Goal: Task Accomplishment & Management: Manage account settings

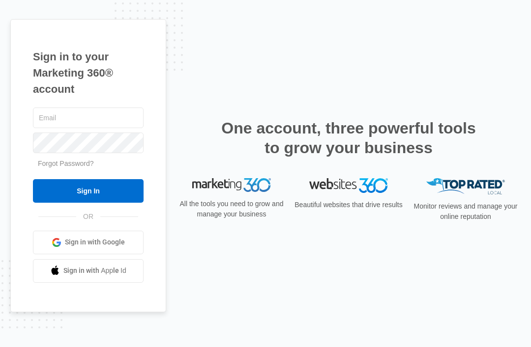
click at [107, 128] on input "text" at bounding box center [88, 118] width 111 height 21
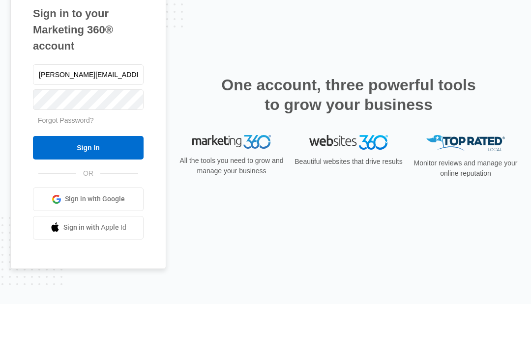
type input "Kesha.ct@theclothoption.org"
click at [88, 179] on input "Sign In" at bounding box center [88, 191] width 111 height 24
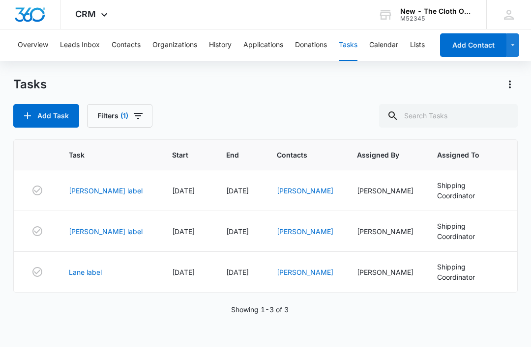
click at [93, 191] on link "Cuello label" at bounding box center [106, 191] width 74 height 10
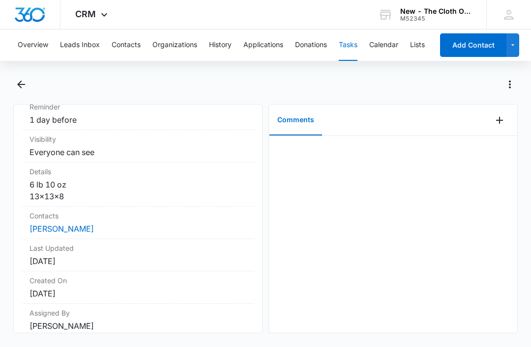
click at [71, 229] on link "Teany Cuello" at bounding box center [61, 229] width 64 height 10
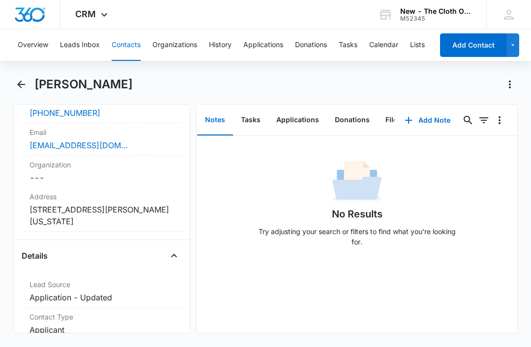
scroll to position [240, 0]
copy dd "163 Radford Street Apt 3C Yonkers New York 10705"
click at [147, 145] on div "teany9724@gmail.com" at bounding box center [101, 145] width 145 height 12
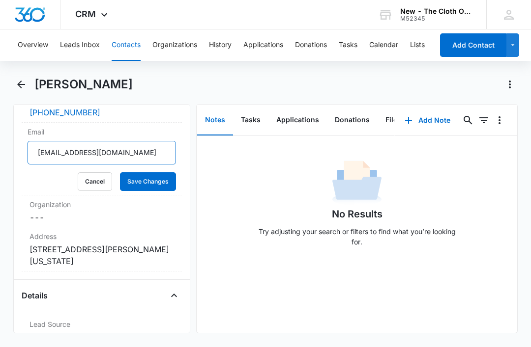
click at [148, 156] on input "teany9724@gmail.com" at bounding box center [102, 153] width 148 height 24
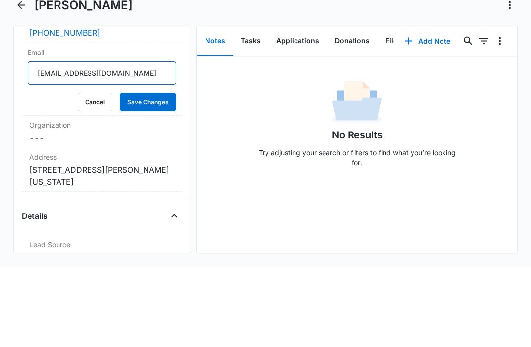
click at [150, 141] on input "teany9724@gmail.com" at bounding box center [102, 153] width 148 height 24
click at [105, 173] on button "Cancel" at bounding box center [95, 182] width 34 height 19
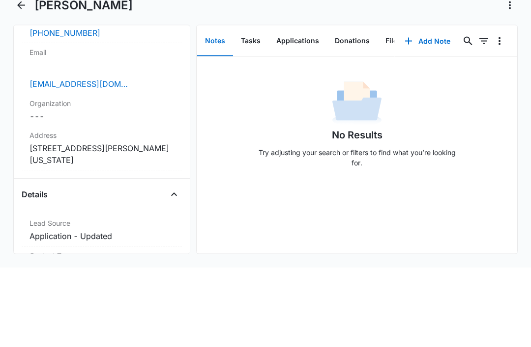
scroll to position [29, 0]
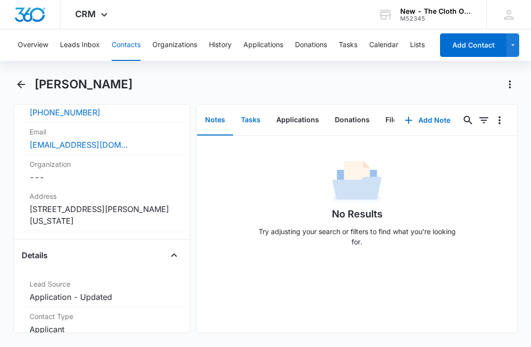
click at [260, 105] on button "Tasks" at bounding box center [250, 120] width 35 height 30
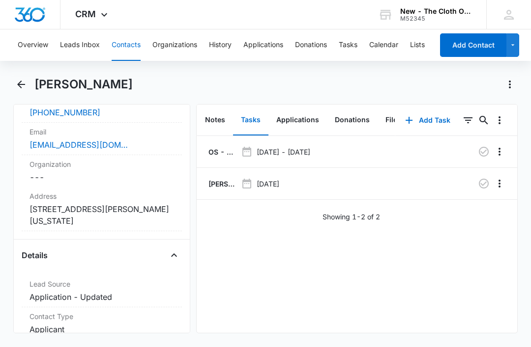
click at [212, 147] on p "OS - Shipped package for T. CUELLO (zone #2)" at bounding box center [221, 152] width 30 height 10
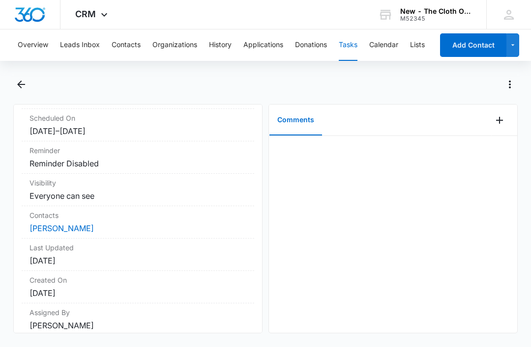
scroll to position [122, 0]
click at [63, 231] on link "Teany Cuello" at bounding box center [61, 229] width 64 height 10
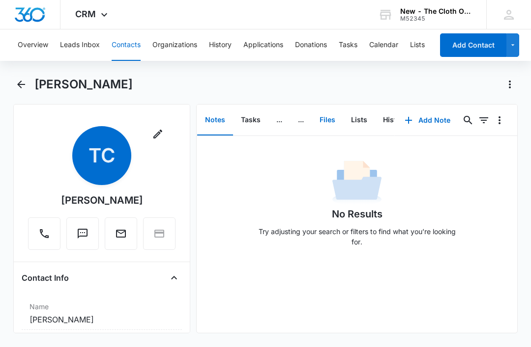
click at [332, 116] on button "Files" at bounding box center [327, 120] width 31 height 30
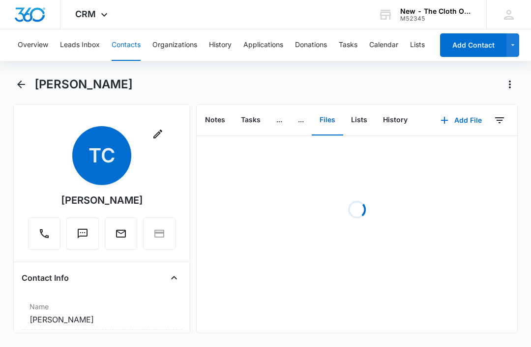
click at [464, 125] on button "Add File" at bounding box center [461, 121] width 61 height 24
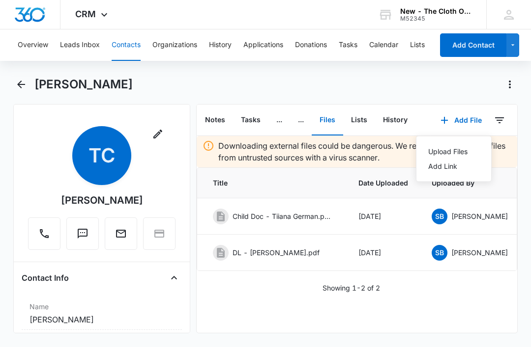
click at [452, 151] on div "Upload Files" at bounding box center [447, 151] width 39 height 7
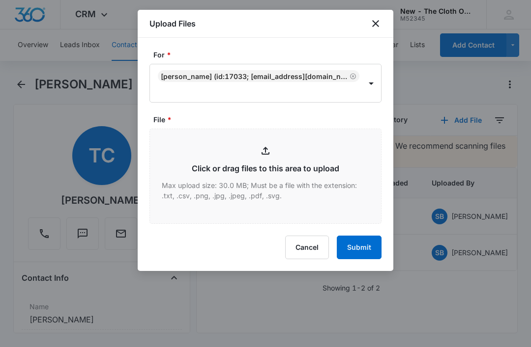
click at [260, 169] on input "File *" at bounding box center [265, 176] width 231 height 94
type input "C:\fakepath\2025-08-11---Teany-Cuello---9434636106194282882109.pdf"
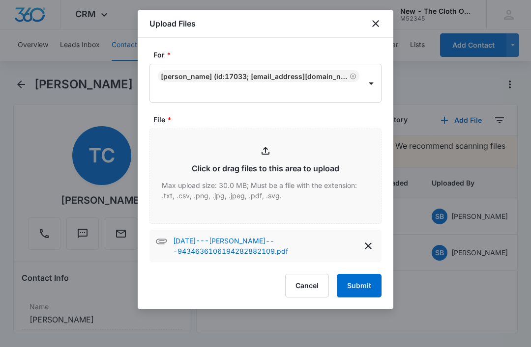
click at [357, 284] on button "Submit" at bounding box center [359, 286] width 45 height 24
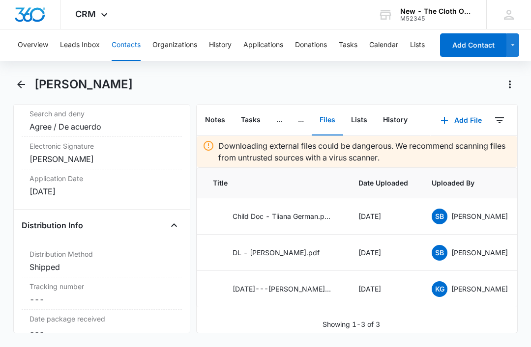
scroll to position [2294, 0]
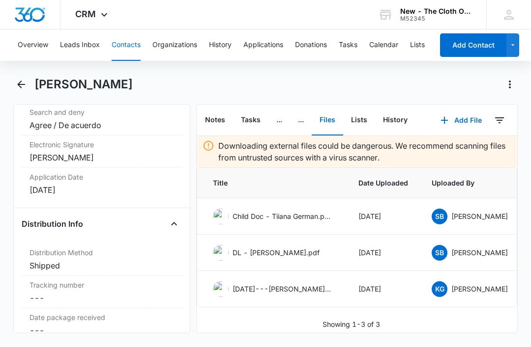
click at [95, 292] on dd "Cancel Save Changes ---" at bounding box center [101, 298] width 145 height 12
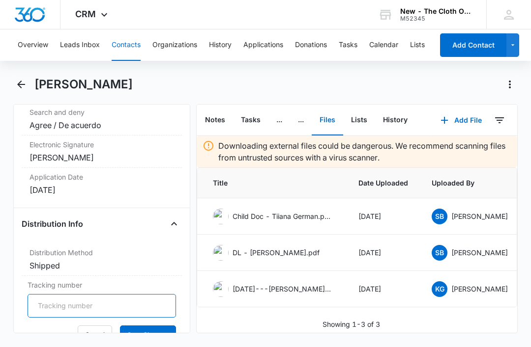
click at [144, 302] on input "Tracking number" at bounding box center [102, 306] width 148 height 24
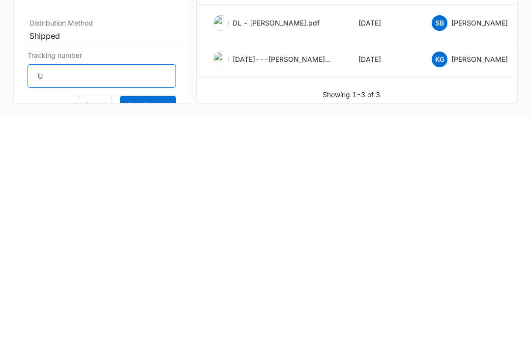
scroll to position [29, 0]
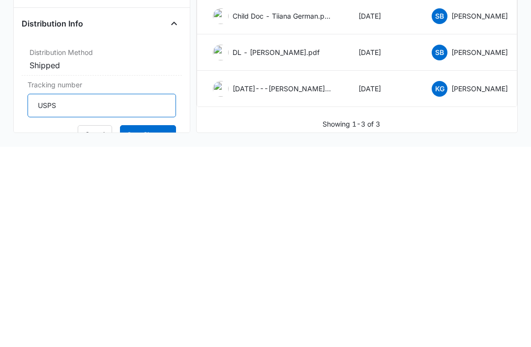
click at [118, 294] on input "USPS" at bounding box center [102, 306] width 148 height 24
paste input "9434636106194282882109"
type input "USPS 9434636106194282882109"
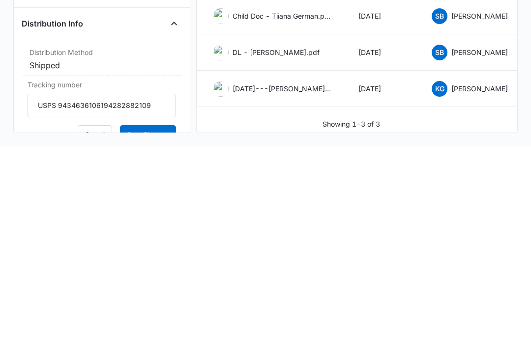
click at [152, 326] on button "Save Changes" at bounding box center [148, 335] width 56 height 19
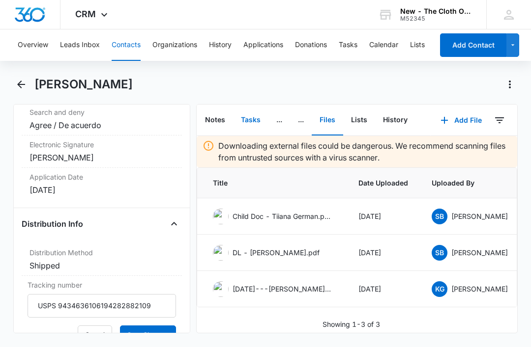
click at [253, 105] on button "Tasks" at bounding box center [250, 120] width 35 height 30
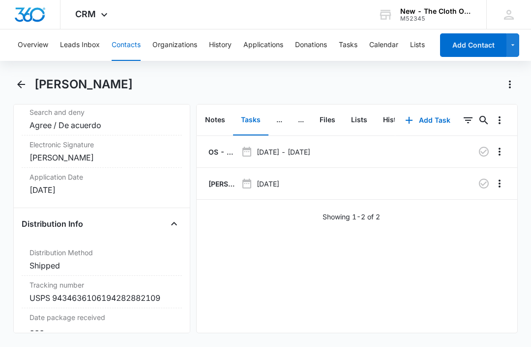
click at [223, 179] on p "Cuello label" at bounding box center [221, 184] width 30 height 10
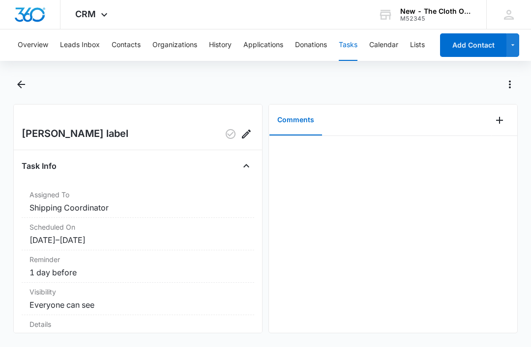
click at [499, 122] on icon "Add Comment" at bounding box center [499, 120] width 7 height 7
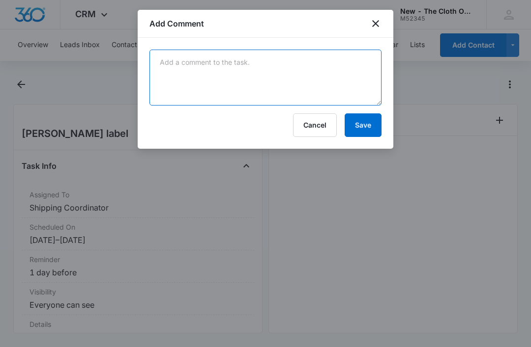
click at [205, 105] on textarea at bounding box center [265, 78] width 232 height 56
click at [209, 75] on textarea at bounding box center [265, 78] width 232 height 56
paste textarea "9434636106194282882109"
type textarea "9434636106194282882109"
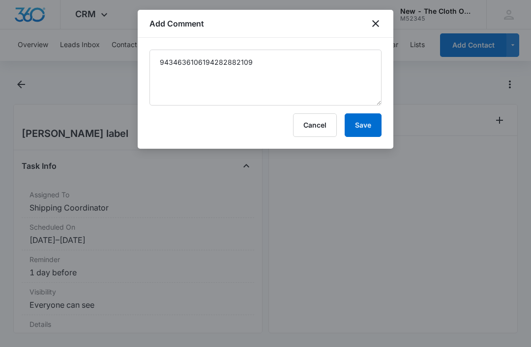
click at [366, 125] on button "Save" at bounding box center [363, 126] width 37 height 24
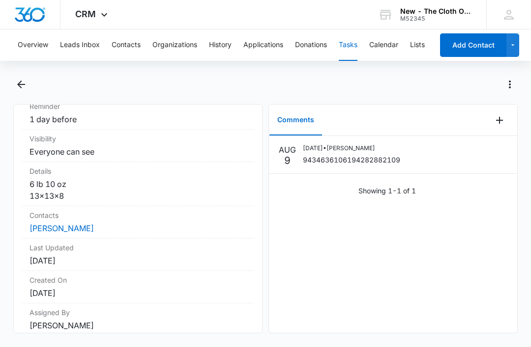
scroll to position [153, 0]
click at [67, 224] on link "Teany Cuello" at bounding box center [61, 229] width 64 height 10
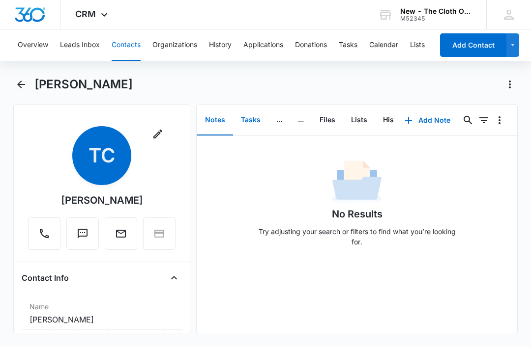
click at [248, 120] on button "Tasks" at bounding box center [250, 120] width 35 height 30
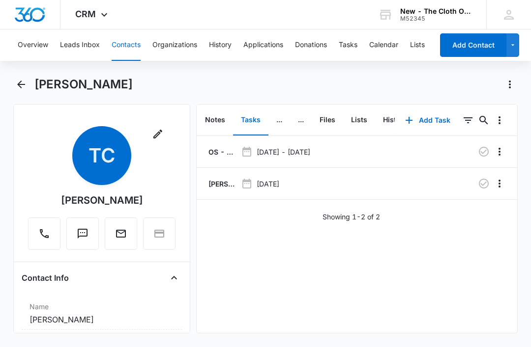
click at [486, 186] on icon "button" at bounding box center [484, 184] width 12 height 12
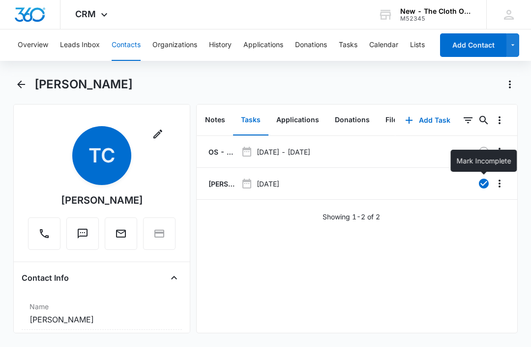
click at [350, 43] on button "Tasks" at bounding box center [348, 44] width 19 height 31
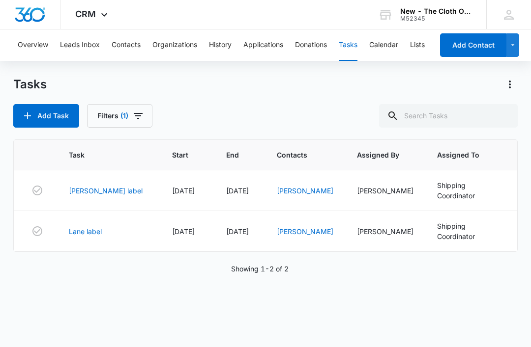
click at [93, 194] on link "Myers label" at bounding box center [106, 191] width 74 height 10
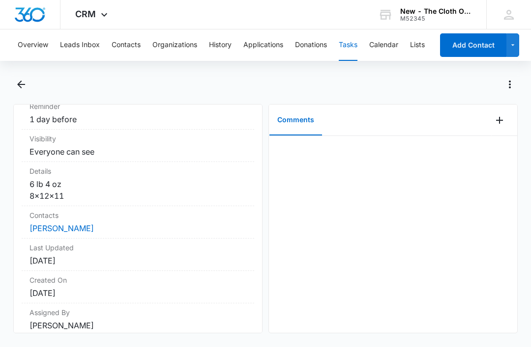
scroll to position [153, 0]
click at [62, 228] on link "[PERSON_NAME]" at bounding box center [61, 229] width 64 height 10
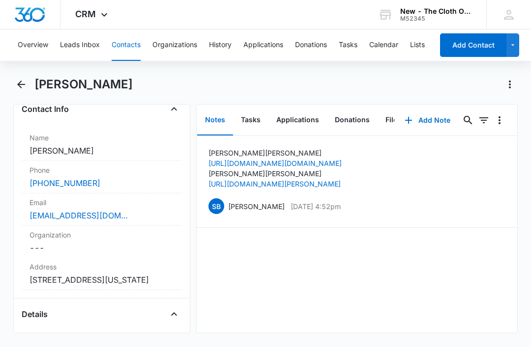
scroll to position [171, 0]
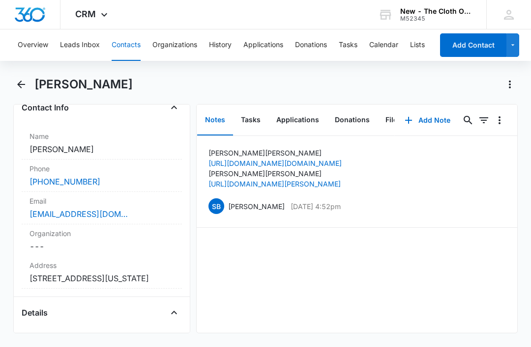
click at [155, 206] on label "Email" at bounding box center [101, 201] width 145 height 10
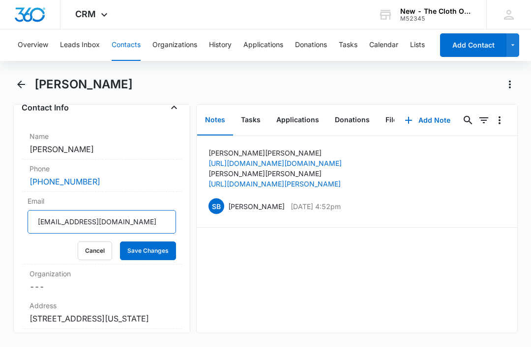
click at [150, 222] on input "littlelilyangel99@gmail.com" at bounding box center [102, 222] width 148 height 24
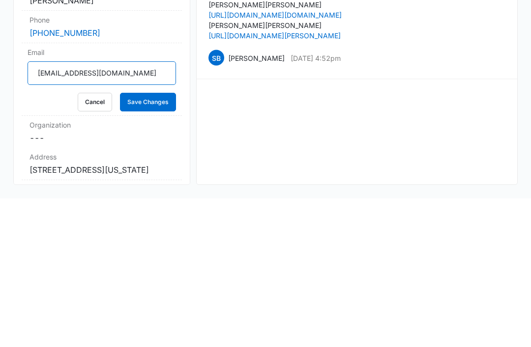
click at [156, 210] on input "littlelilyangel99@gmail.com" at bounding box center [102, 222] width 148 height 24
click at [98, 242] on button "Cancel" at bounding box center [95, 251] width 34 height 19
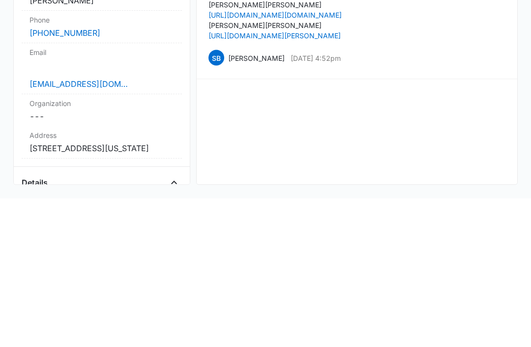
scroll to position [29, 0]
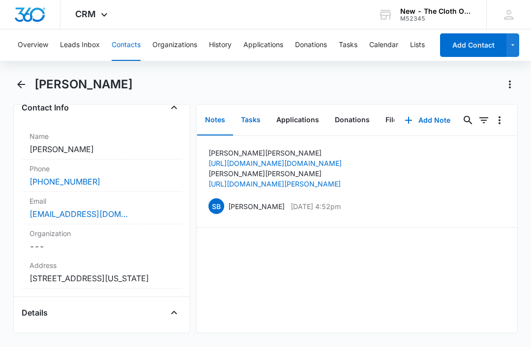
click at [250, 105] on button "Tasks" at bounding box center [250, 120] width 35 height 30
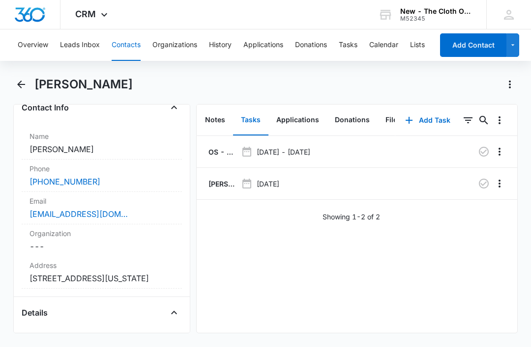
click at [217, 147] on p "OS - Shipped package for K. MYERS (zone #3)" at bounding box center [221, 152] width 30 height 10
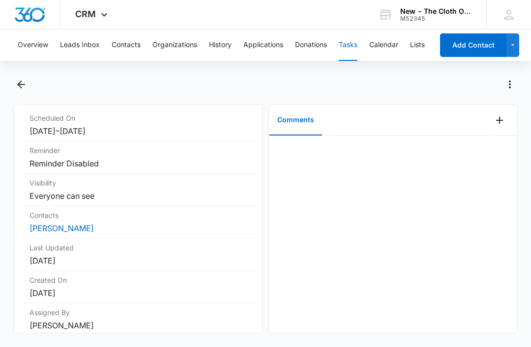
scroll to position [122, 0]
click at [59, 230] on link "Kali Myers" at bounding box center [61, 229] width 64 height 10
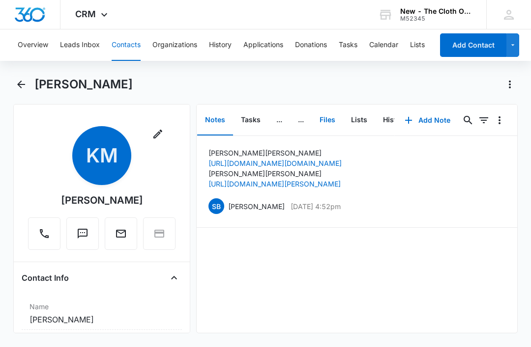
click at [333, 121] on button "Files" at bounding box center [327, 120] width 31 height 30
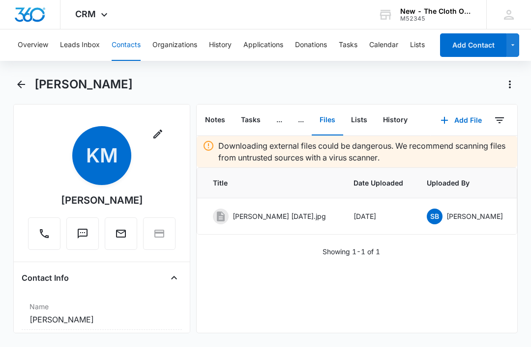
click at [462, 120] on button "Add File" at bounding box center [461, 121] width 61 height 24
click at [456, 153] on div "Upload Files" at bounding box center [447, 151] width 39 height 7
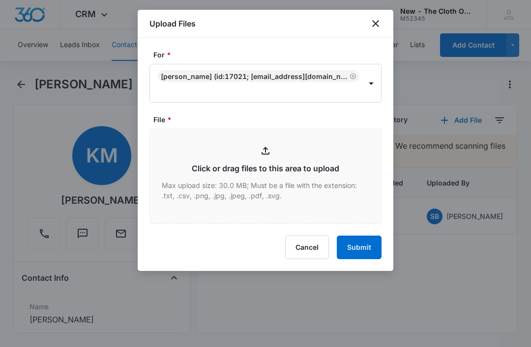
click at [267, 162] on input "File *" at bounding box center [265, 176] width 231 height 94
type input "C:\fakepath\2025-08-11---Kali-Myers---9434636106194282882581.pdf"
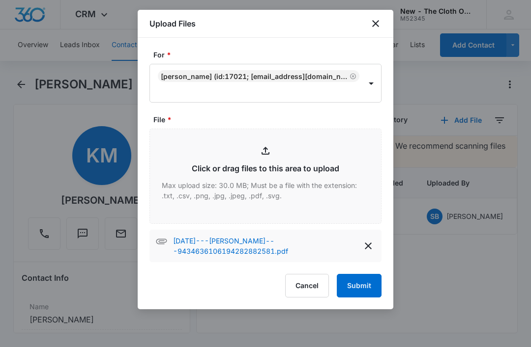
click at [358, 286] on button "Submit" at bounding box center [359, 286] width 45 height 24
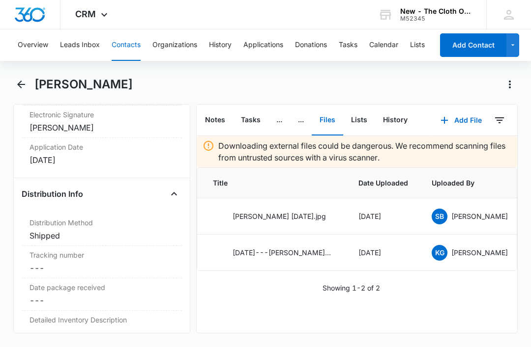
scroll to position [2337, 0]
click at [92, 260] on label "Tracking number" at bounding box center [101, 254] width 145 height 10
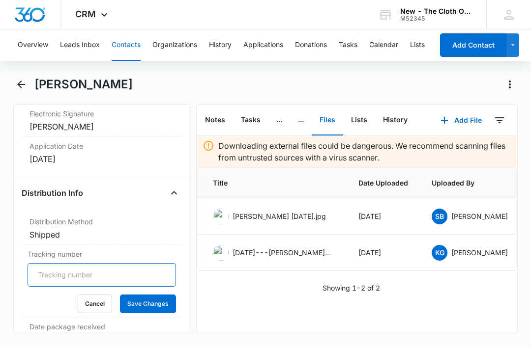
click at [117, 286] on input "Tracking number" at bounding box center [102, 275] width 148 height 24
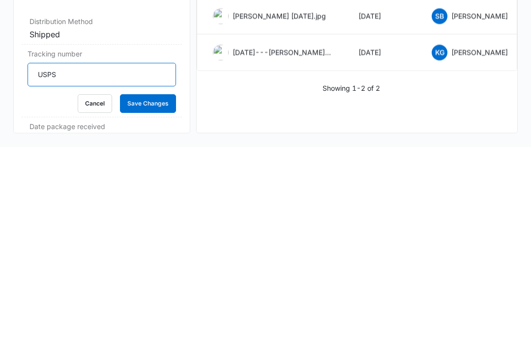
click at [108, 263] on input "USPS" at bounding box center [102, 275] width 148 height 24
paste input "9434636106194282882581"
type input "USPS 9434636106194282882581"
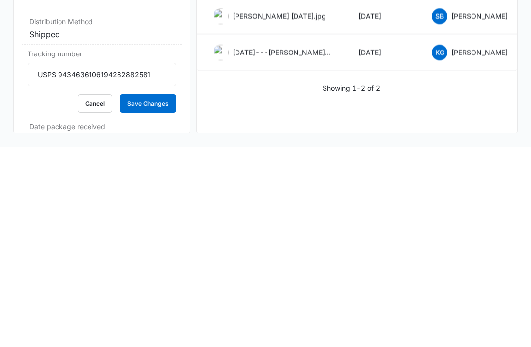
click at [159, 295] on button "Save Changes" at bounding box center [148, 304] width 56 height 19
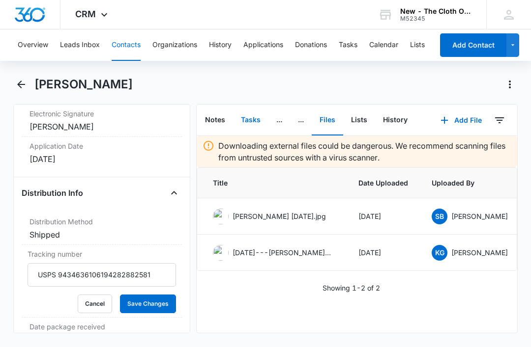
click at [249, 105] on button "Tasks" at bounding box center [250, 120] width 35 height 30
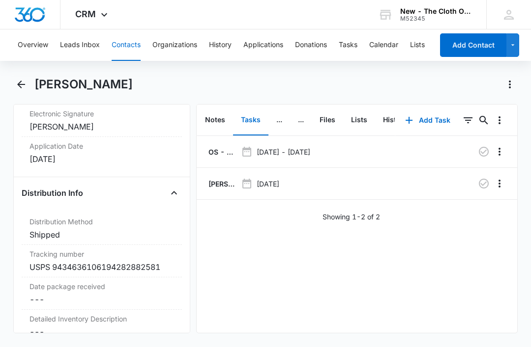
click at [221, 179] on p "Myers label" at bounding box center [221, 184] width 30 height 10
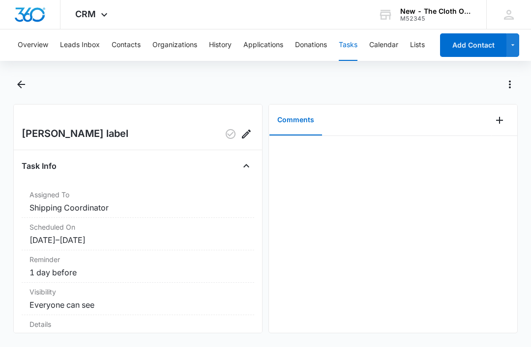
click at [500, 128] on button "Add Comment" at bounding box center [500, 121] width 16 height 16
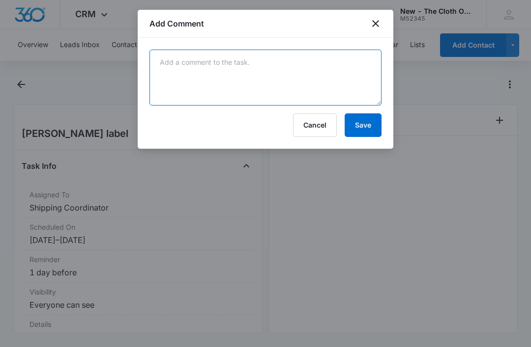
click at [245, 105] on textarea at bounding box center [265, 78] width 232 height 56
click at [202, 74] on textarea at bounding box center [265, 78] width 232 height 56
paste textarea "9434636106194282882581"
type textarea "9434636106194282882581"
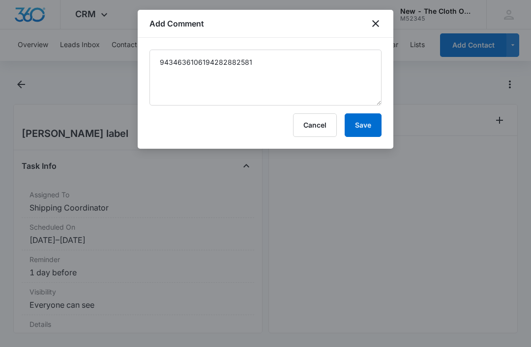
click at [371, 121] on button "Save" at bounding box center [363, 126] width 37 height 24
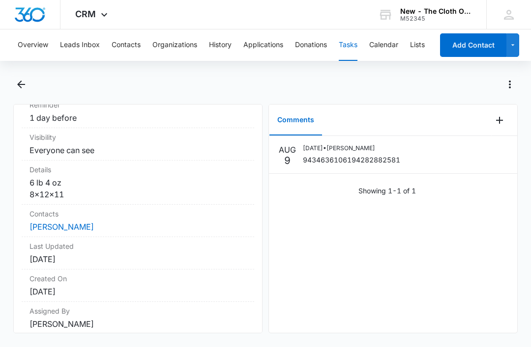
scroll to position [153, 0]
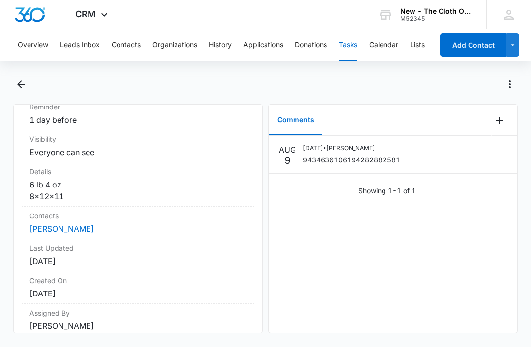
click at [60, 224] on link "Kali Myers" at bounding box center [61, 229] width 64 height 10
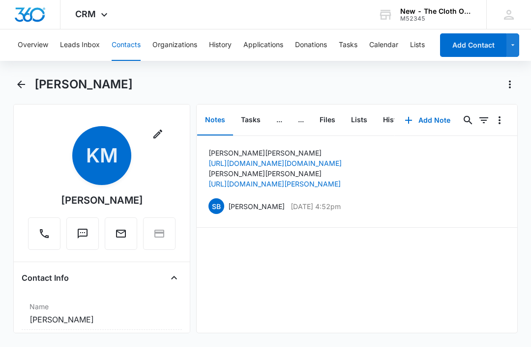
click at [253, 122] on button "Tasks" at bounding box center [250, 120] width 35 height 30
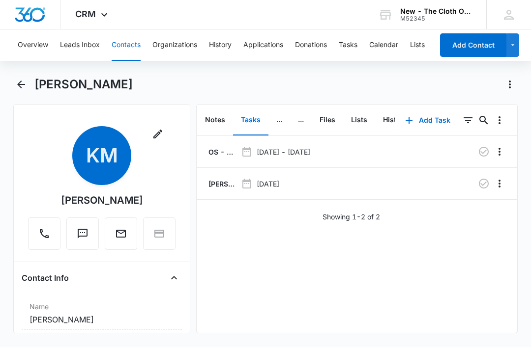
click at [487, 183] on icon "button" at bounding box center [484, 184] width 12 height 12
click at [354, 74] on div "Overview Leads Inbox Contacts Organizations History Applications Donations Task…" at bounding box center [265, 187] width 531 height 316
click at [345, 75] on div "Overview Leads Inbox Contacts Organizations History Applications Donations Task…" at bounding box center [265, 187] width 531 height 316
click at [351, 47] on button "Tasks" at bounding box center [348, 44] width 19 height 31
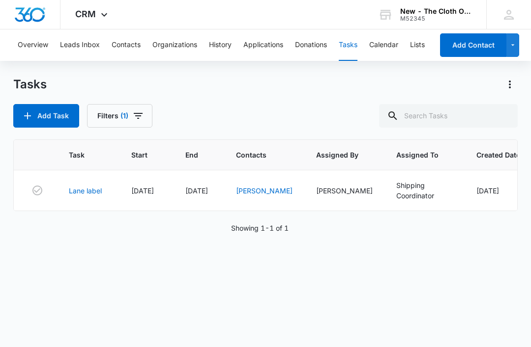
click at [90, 187] on link "Lane label" at bounding box center [85, 191] width 33 height 10
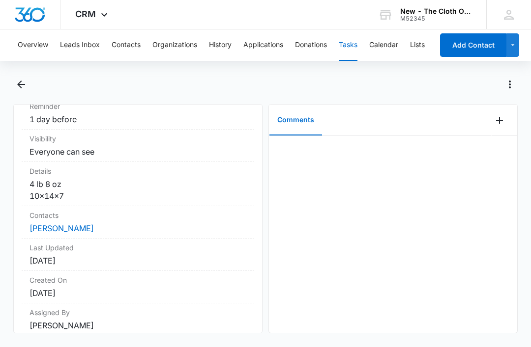
scroll to position [153, 0]
click at [67, 232] on link "[PERSON_NAME]" at bounding box center [61, 229] width 64 height 10
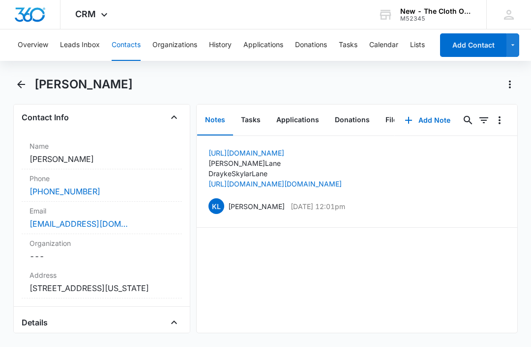
scroll to position [164, 0]
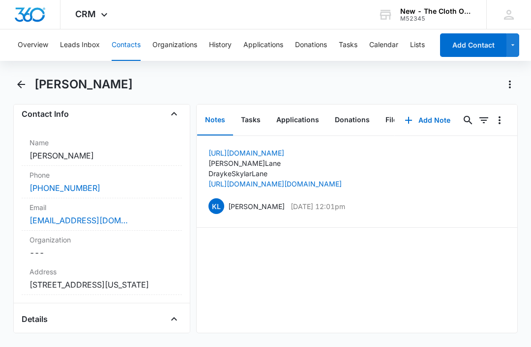
click at [155, 214] on div "Email Cancel Save Changes [EMAIL_ADDRESS][DOMAIN_NAME]" at bounding box center [102, 215] width 160 height 32
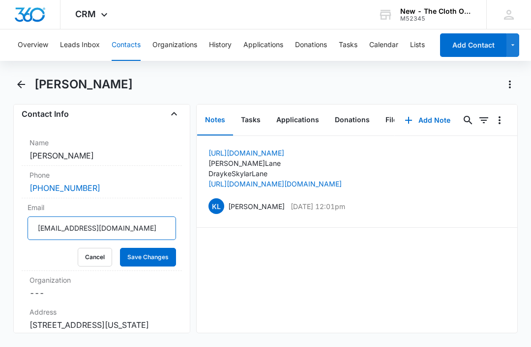
click at [157, 228] on input "[EMAIL_ADDRESS][DOMAIN_NAME]" at bounding box center [102, 229] width 148 height 24
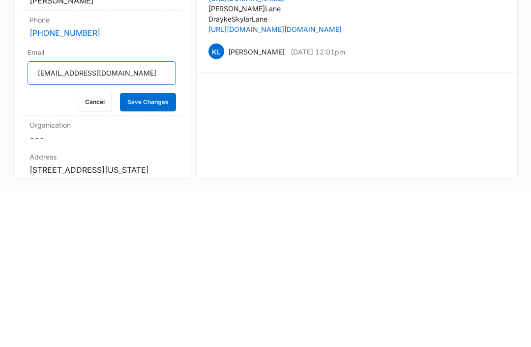
click at [160, 217] on input "[EMAIL_ADDRESS][DOMAIN_NAME]" at bounding box center [102, 229] width 148 height 24
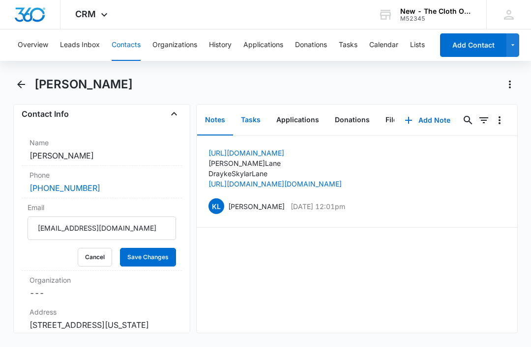
click at [255, 105] on button "Tasks" at bounding box center [250, 120] width 35 height 30
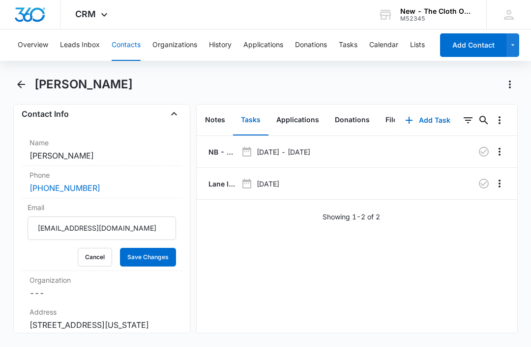
click at [221, 147] on p "NB - Shipped package for [PERSON_NAME] (zone #4)" at bounding box center [221, 152] width 30 height 10
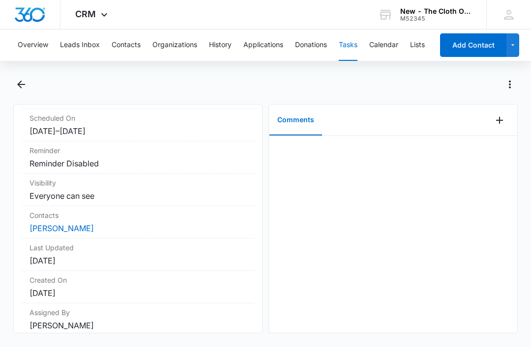
scroll to position [122, 0]
click at [51, 232] on link "[PERSON_NAME]" at bounding box center [61, 229] width 64 height 10
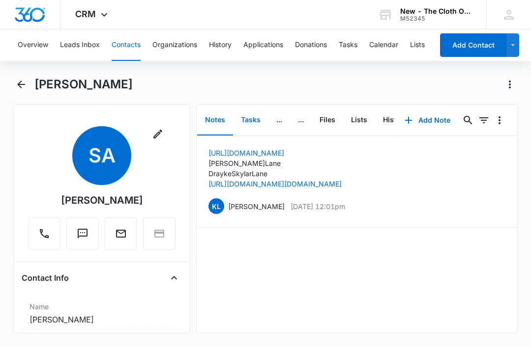
click at [255, 124] on button "Tasks" at bounding box center [250, 120] width 35 height 30
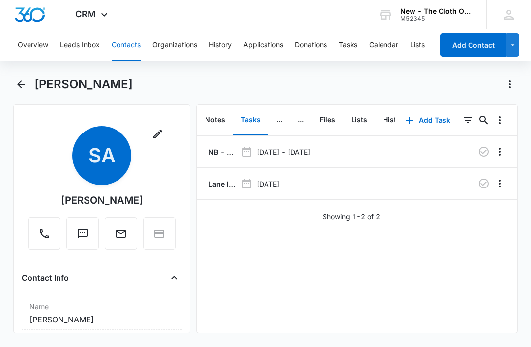
click at [224, 184] on p "Lane label" at bounding box center [221, 184] width 30 height 10
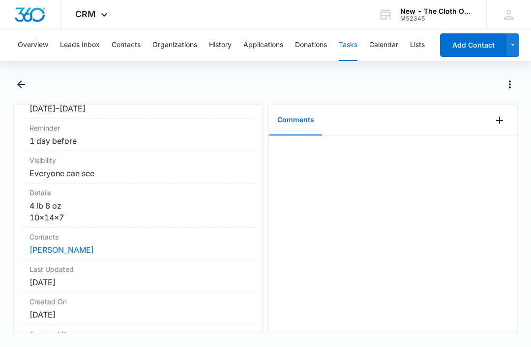
scroll to position [132, 0]
click at [179, 289] on div "Last Updated [DATE]" at bounding box center [138, 276] width 232 height 32
click at [70, 247] on link "[PERSON_NAME]" at bounding box center [61, 250] width 64 height 10
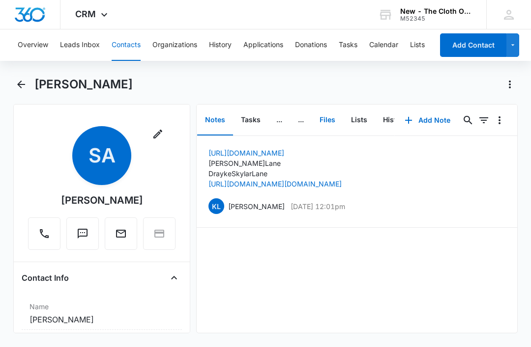
click at [329, 119] on button "Files" at bounding box center [327, 120] width 31 height 30
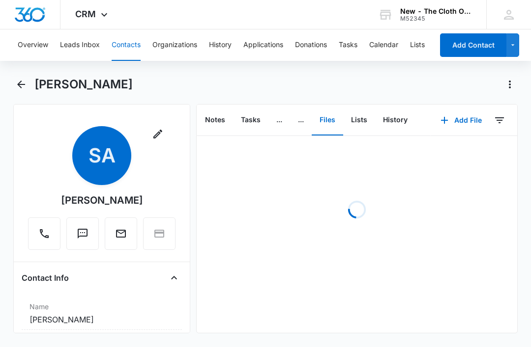
click at [467, 123] on button "Add File" at bounding box center [461, 121] width 61 height 24
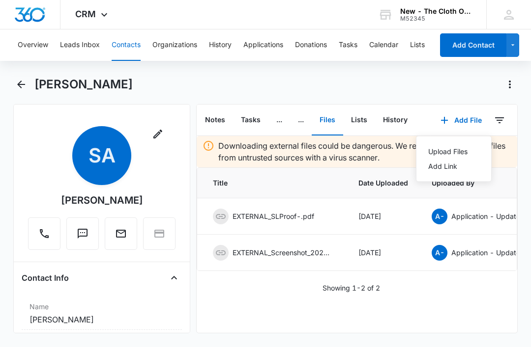
click at [458, 155] on div "Upload Files" at bounding box center [447, 151] width 39 height 7
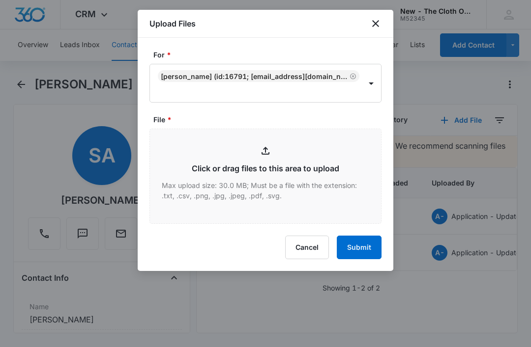
click at [287, 171] on input "File *" at bounding box center [265, 176] width 231 height 94
type input "C:\fakepath\[DATE]---[PERSON_NAME].-[PERSON_NAME]---9434636106194282883168.pdf"
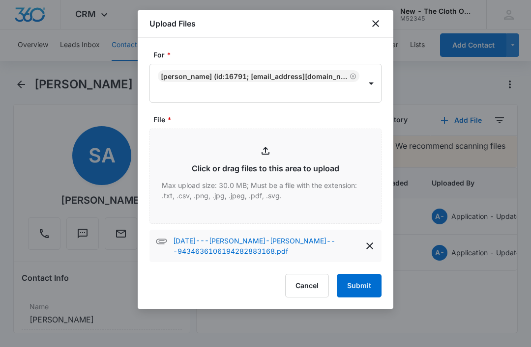
click at [365, 287] on button "Submit" at bounding box center [359, 286] width 45 height 24
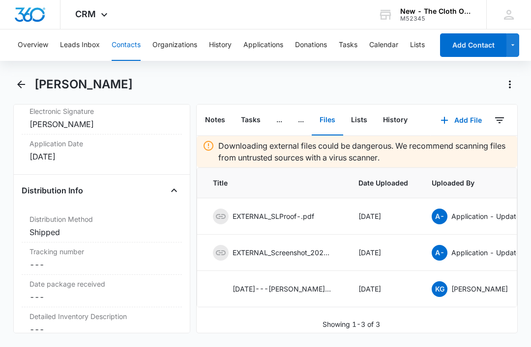
scroll to position [2345, 0]
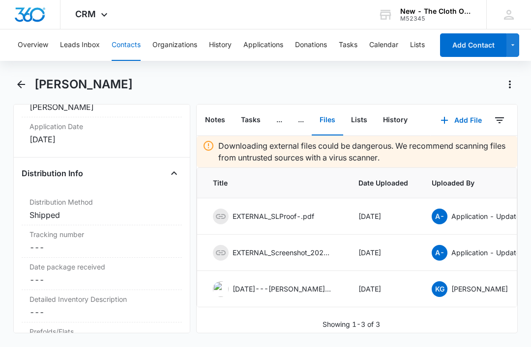
click at [91, 254] on dd "Cancel Save Changes ---" at bounding box center [101, 248] width 145 height 12
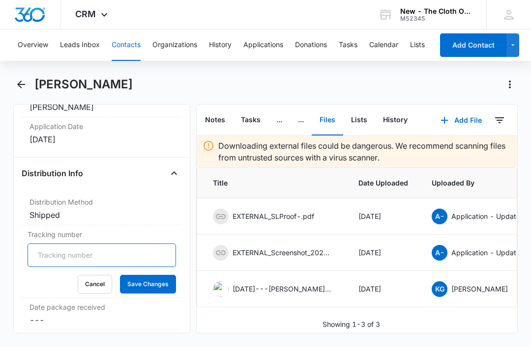
click at [125, 264] on input "Tracking number" at bounding box center [102, 256] width 148 height 24
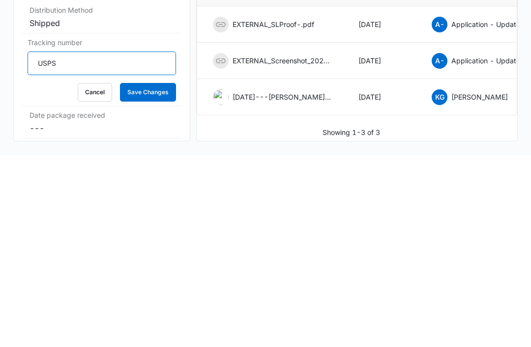
click at [120, 244] on input "USPS" at bounding box center [102, 256] width 148 height 24
paste input "9434636106194282883168"
type input "USPS 9434636106194282883168"
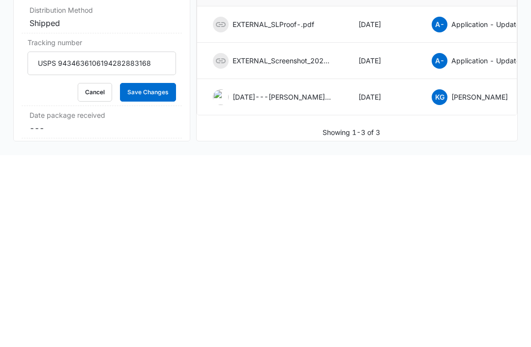
click at [168, 275] on button "Save Changes" at bounding box center [148, 284] width 56 height 19
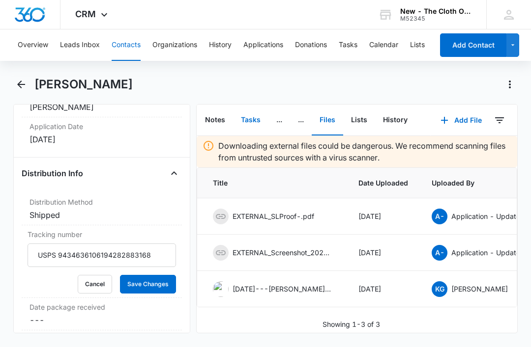
click at [254, 105] on button "Tasks" at bounding box center [250, 120] width 35 height 30
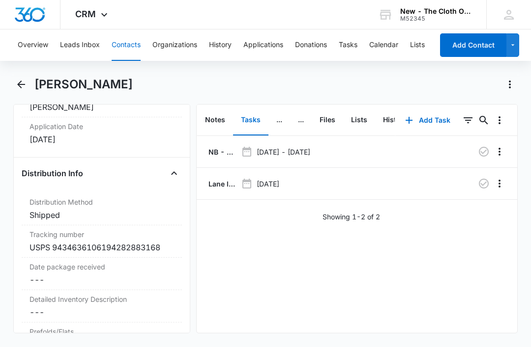
click at [218, 179] on p "Lane label" at bounding box center [221, 184] width 30 height 10
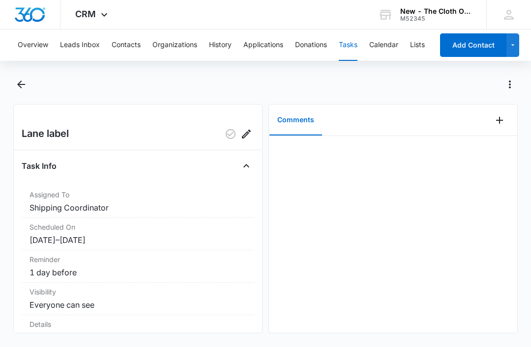
click at [498, 123] on icon "Add Comment" at bounding box center [499, 121] width 12 height 12
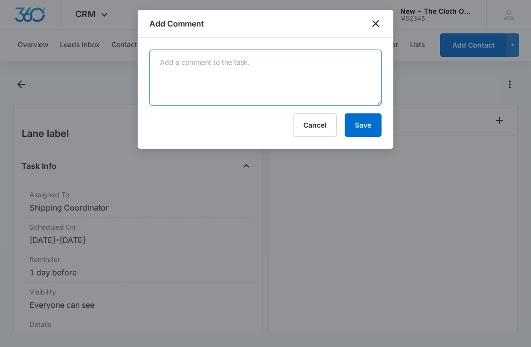
click at [248, 105] on textarea at bounding box center [265, 78] width 232 height 56
click at [232, 75] on textarea at bounding box center [265, 78] width 232 height 56
paste textarea "9434636106194282883168"
type textarea "9434636106194282883168"
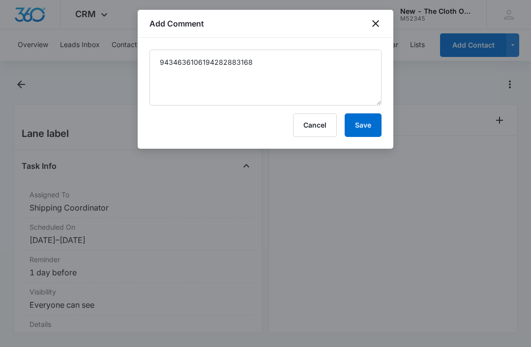
click at [365, 125] on button "Save" at bounding box center [363, 126] width 37 height 24
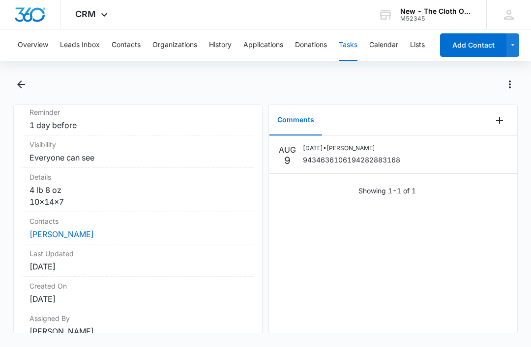
scroll to position [151, 0]
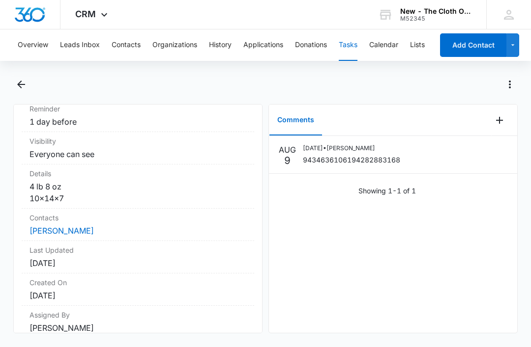
click at [64, 226] on link "[PERSON_NAME]" at bounding box center [61, 231] width 64 height 10
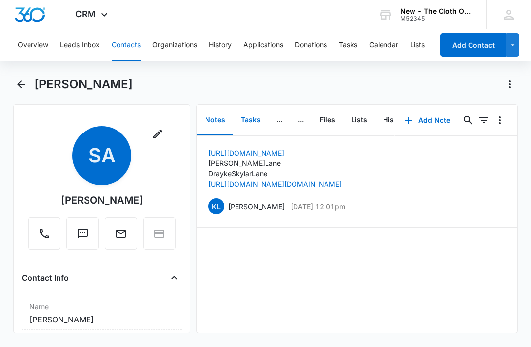
click at [252, 123] on button "Tasks" at bounding box center [250, 120] width 35 height 30
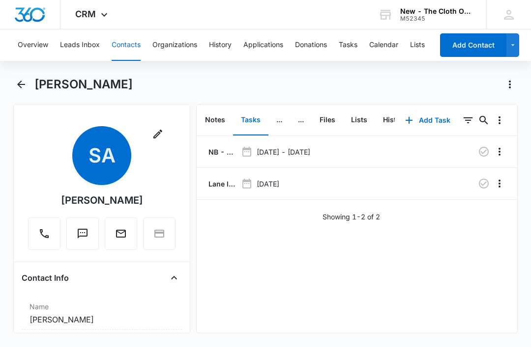
click at [485, 187] on icon "button" at bounding box center [484, 184] width 12 height 12
click at [353, 73] on div "Overview Leads Inbox Contacts Organizations History Applications Donations Task…" at bounding box center [265, 187] width 531 height 316
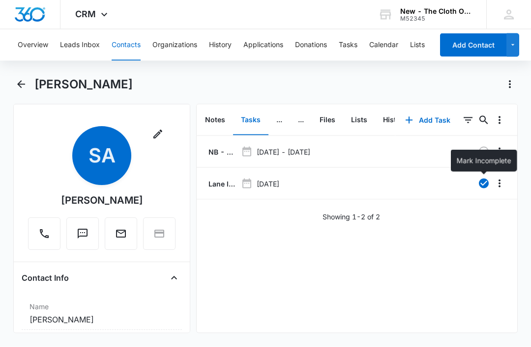
click at [354, 47] on button "Tasks" at bounding box center [348, 44] width 19 height 31
